Goal: Task Accomplishment & Management: Manage account settings

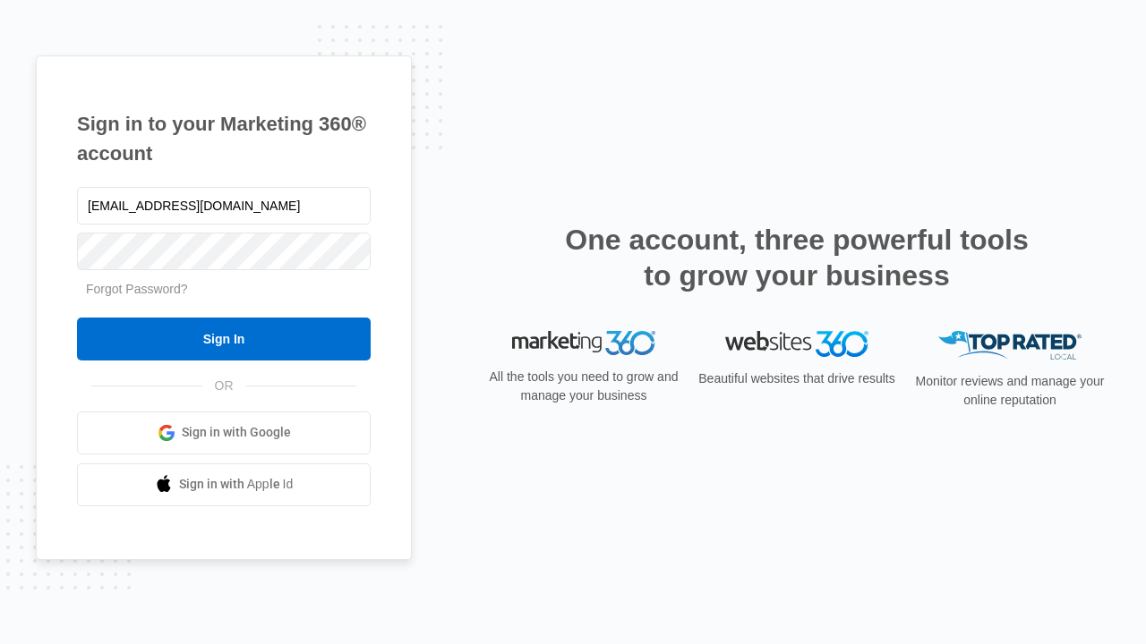
type input "[EMAIL_ADDRESS][DOMAIN_NAME]"
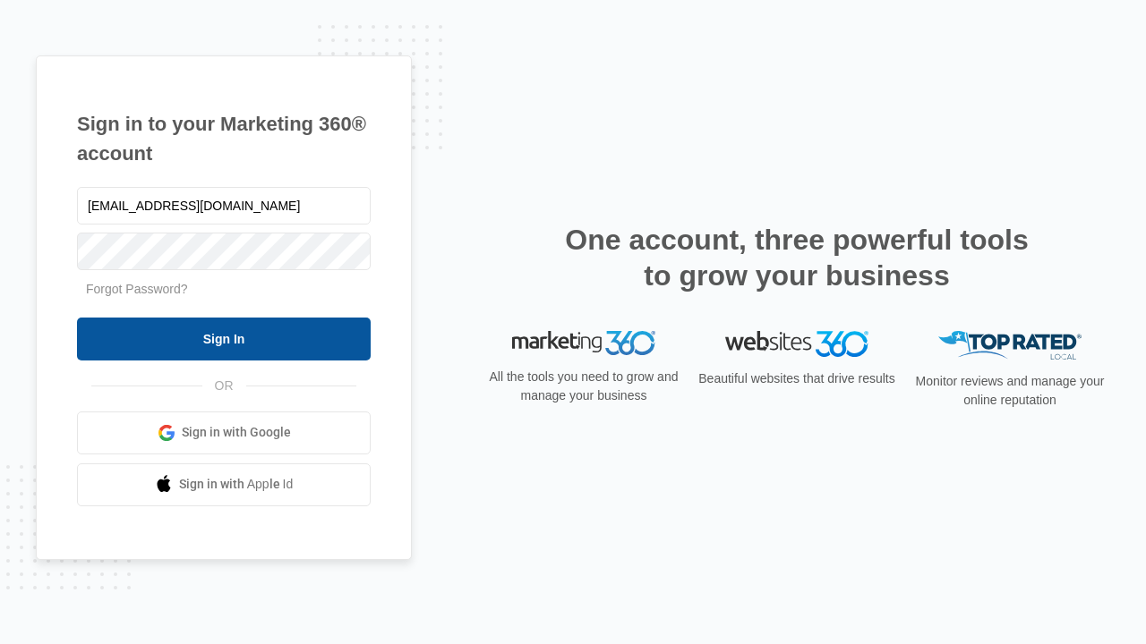
click at [224, 338] on input "Sign In" at bounding box center [224, 339] width 294 height 43
